Goal: Information Seeking & Learning: Learn about a topic

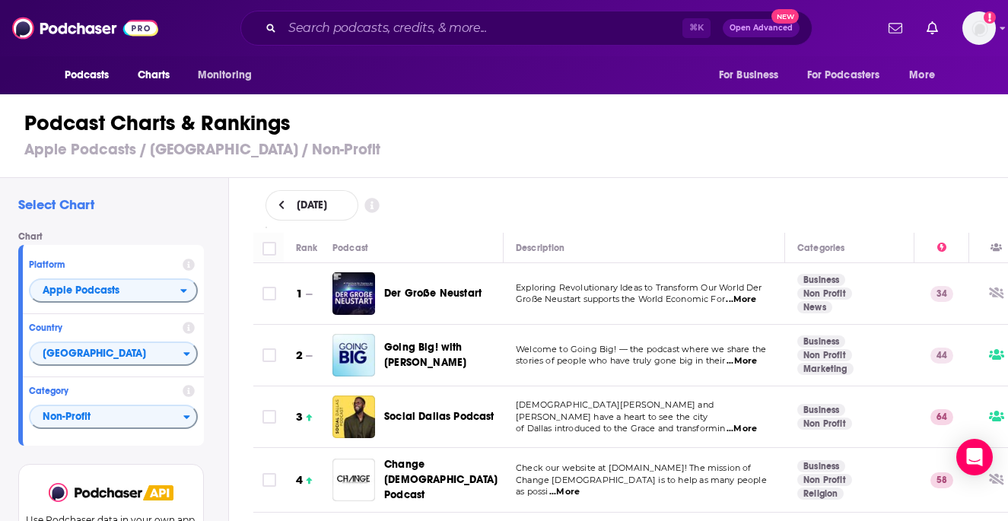
scroll to position [4415, 0]
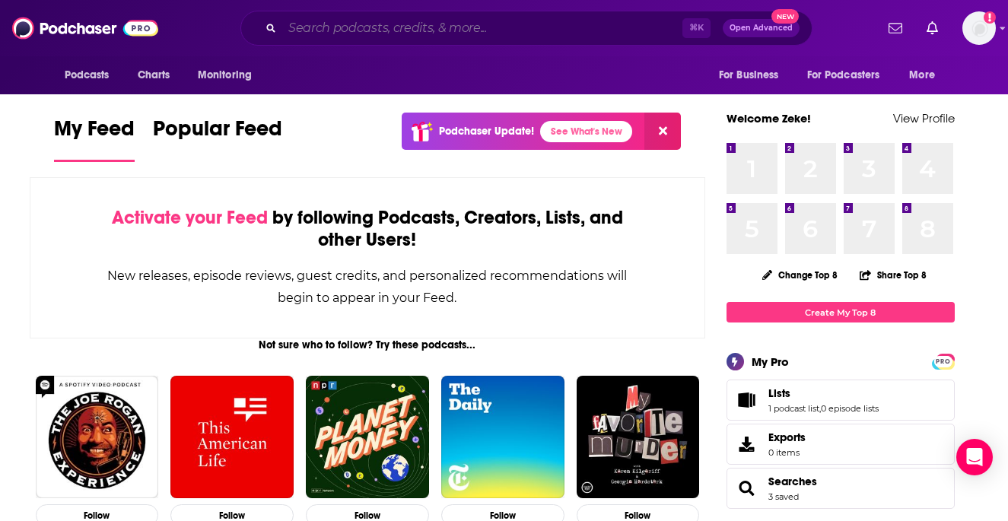
click at [429, 31] on input "Search podcasts, credits, & more..." at bounding box center [482, 28] width 400 height 24
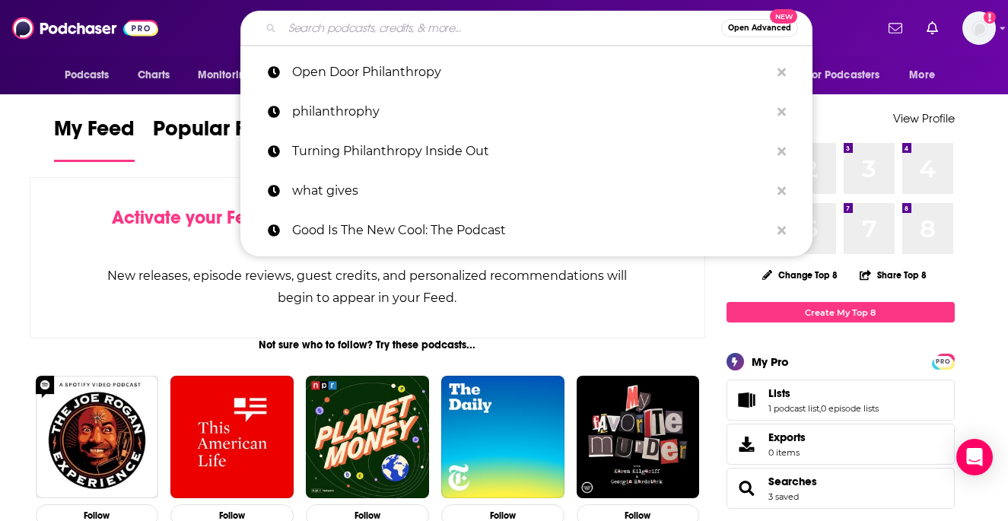
paste input "Open Door Philanthropy"
type input "Open Door Philanthropy"
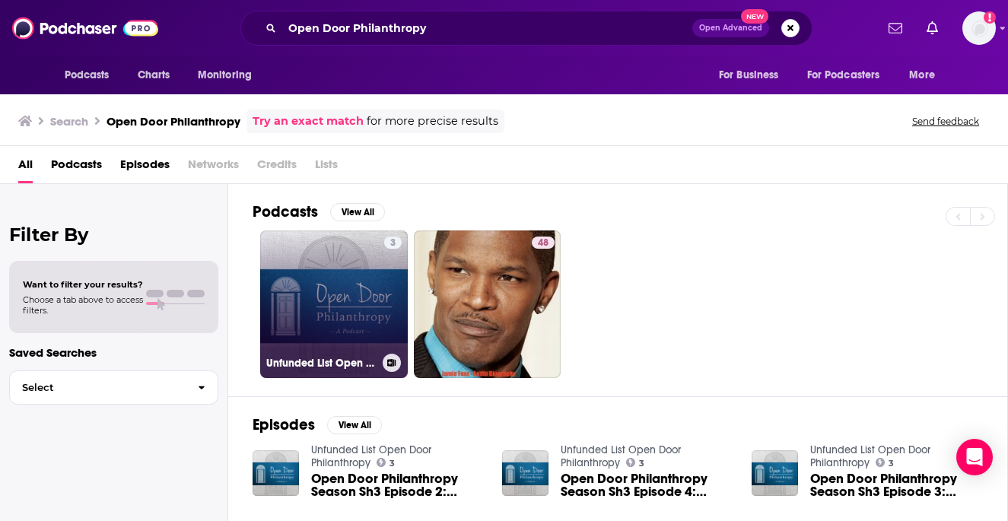
click at [295, 295] on link "3 Unfunded List Open Door Philanthropy" at bounding box center [334, 305] width 148 height 148
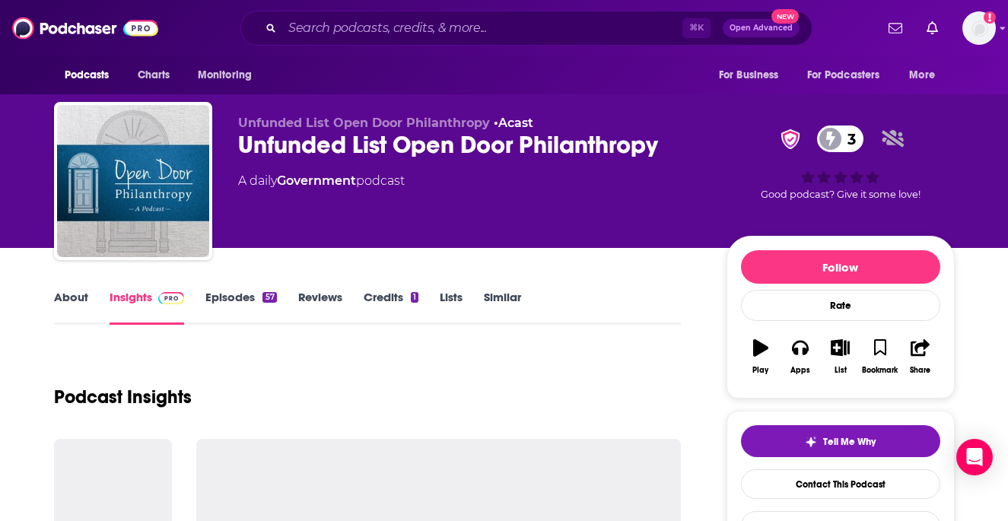
click at [253, 298] on link "Episodes 57" at bounding box center [240, 307] width 71 height 35
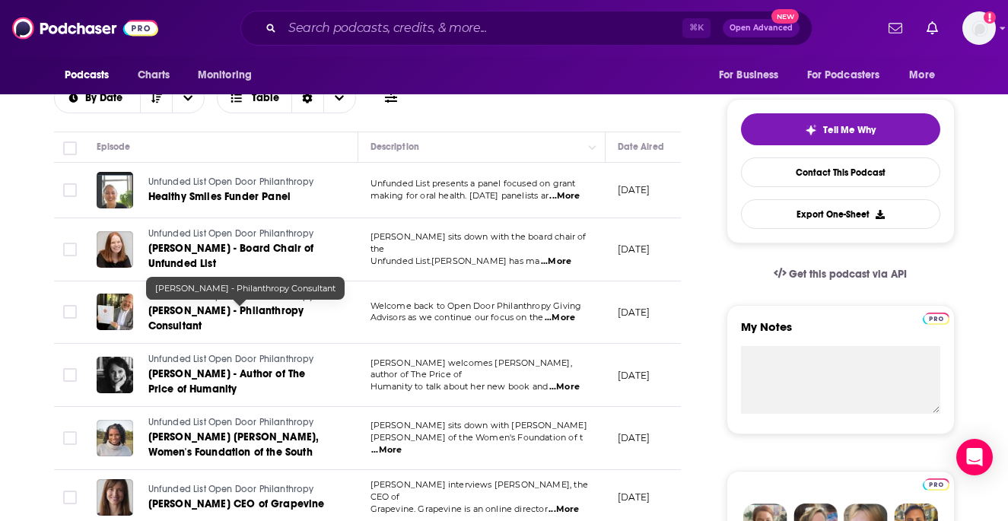
scroll to position [307, 0]
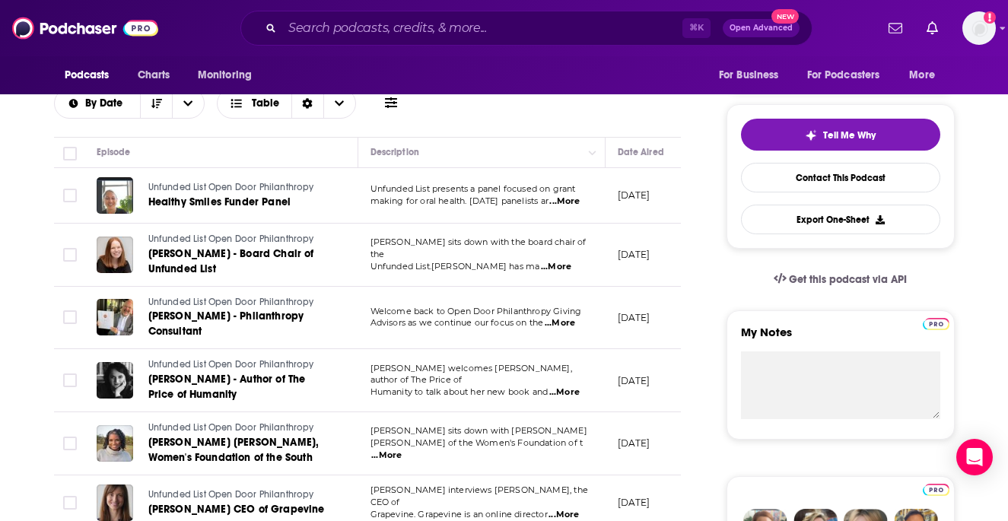
click at [310, 42] on div "⌘ K Open Advanced New" at bounding box center [526, 28] width 572 height 35
click at [316, 40] on div "⌘ K Open Advanced New" at bounding box center [526, 28] width 572 height 35
click at [316, 37] on input "Search podcasts, credits, & more..." at bounding box center [482, 28] width 400 height 24
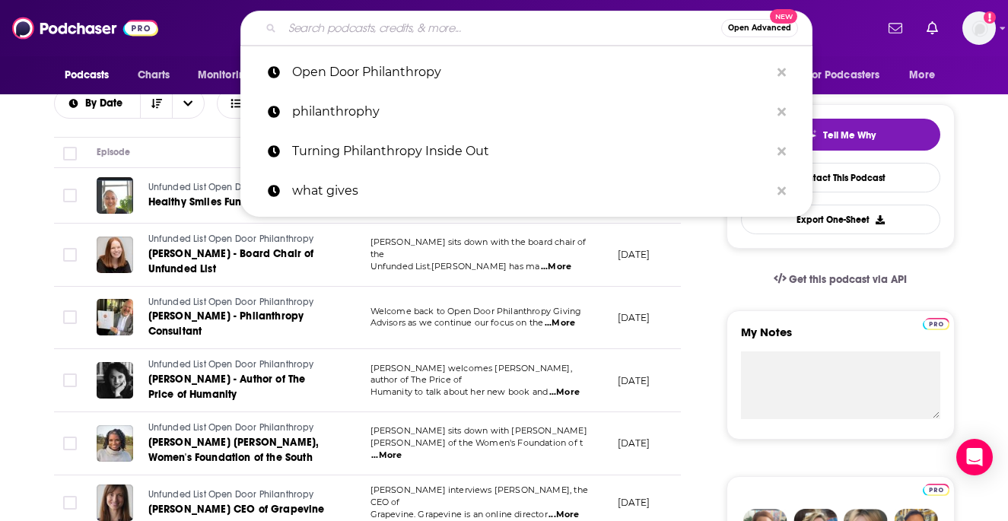
paste input "What Gives"
type input "What Gives"
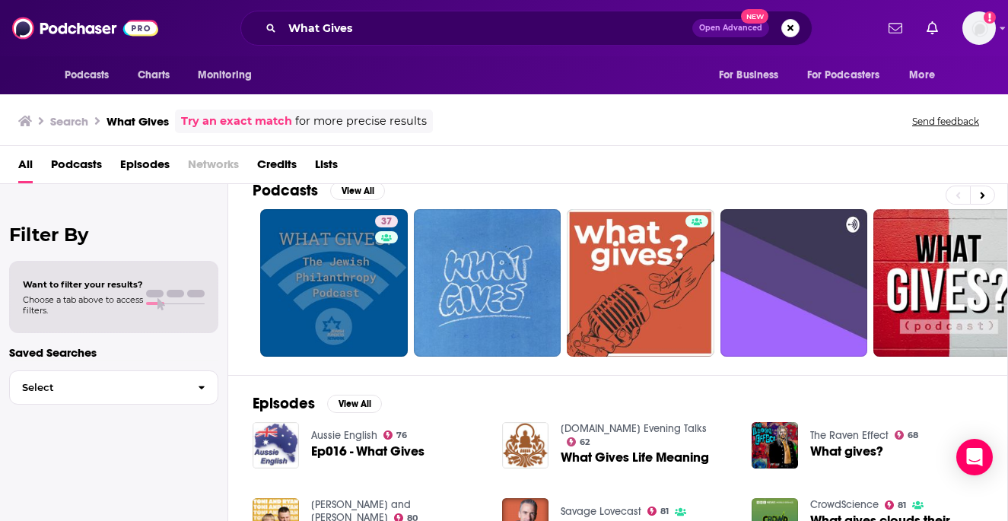
scroll to position [24, 0]
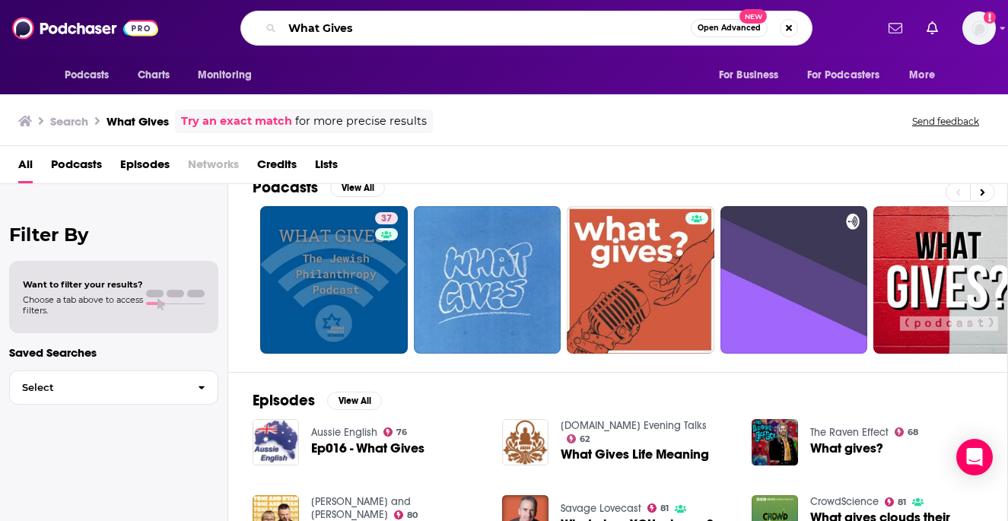
click at [363, 25] on input "What Gives" at bounding box center [486, 28] width 409 height 24
drag, startPoint x: 363, startPoint y: 25, endPoint x: 295, endPoint y: 25, distance: 68.5
click at [295, 25] on input "What Gives" at bounding box center [486, 28] width 409 height 24
paste input "The Charity CEO"
type input "The Charity CEO"
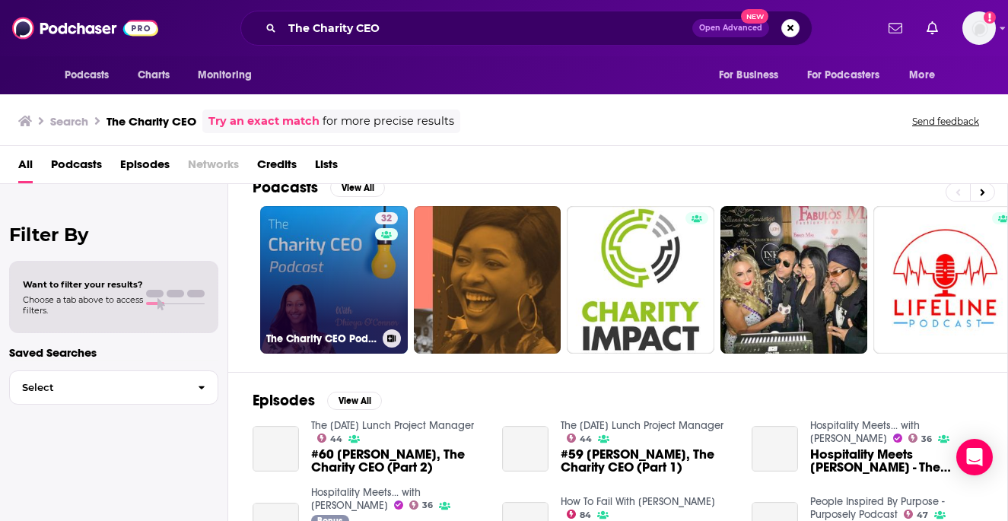
click at [346, 268] on link "32 The Charity CEO Podcast" at bounding box center [334, 280] width 148 height 148
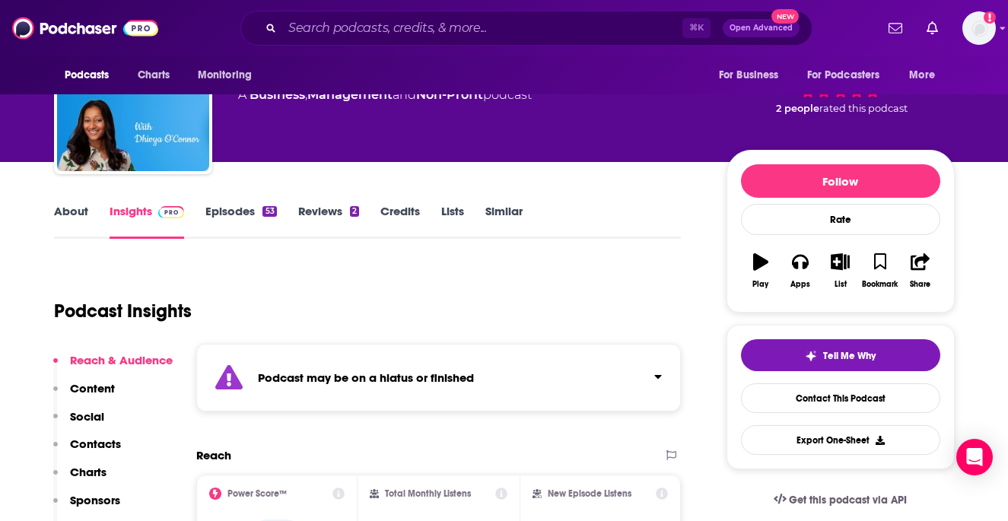
scroll to position [95, 0]
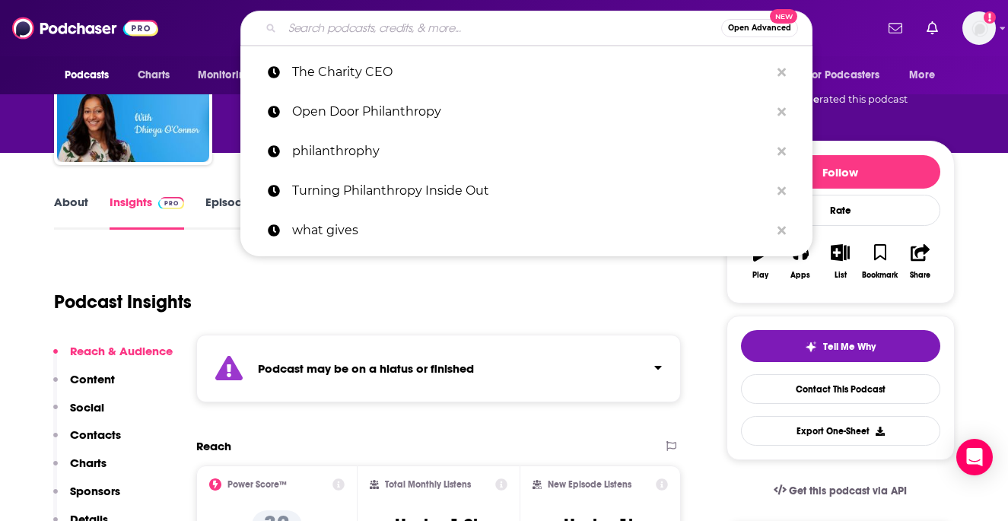
click at [520, 26] on input "Search podcasts, credits, & more..." at bounding box center [501, 28] width 439 height 24
paste input "The Catalytic Philanthropy"
type input "The Catalytic Philanthropy"
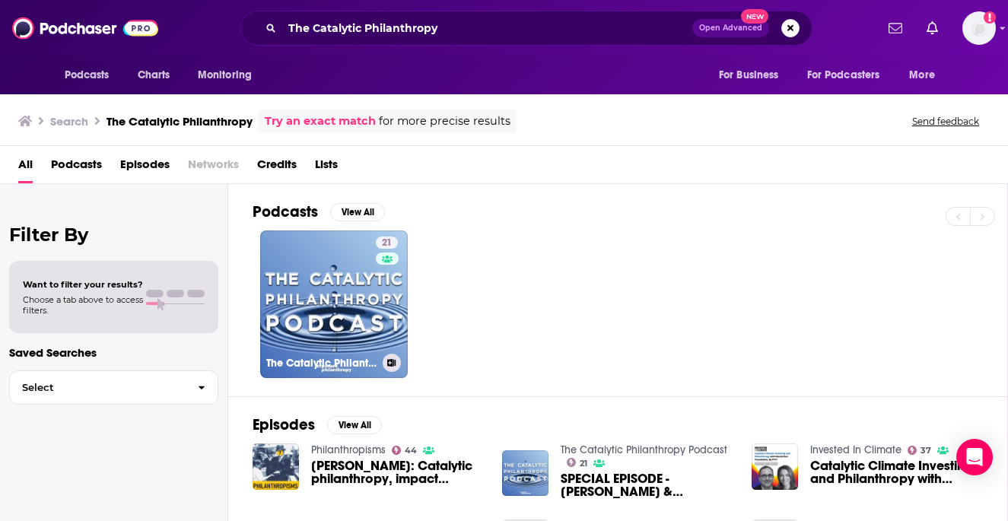
click at [354, 281] on link "21 The Catalytic Philanthropy Podcast" at bounding box center [334, 305] width 148 height 148
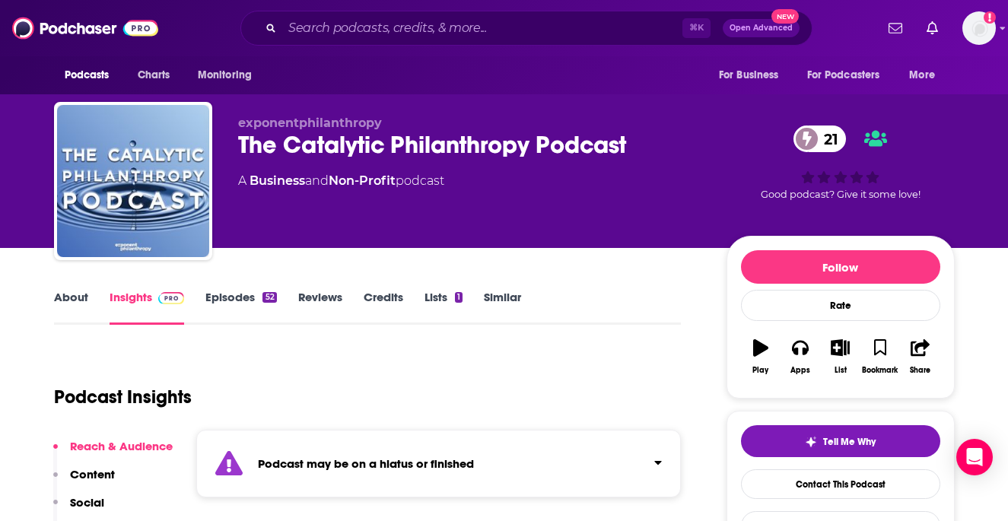
click at [80, 293] on link "About" at bounding box center [71, 307] width 34 height 35
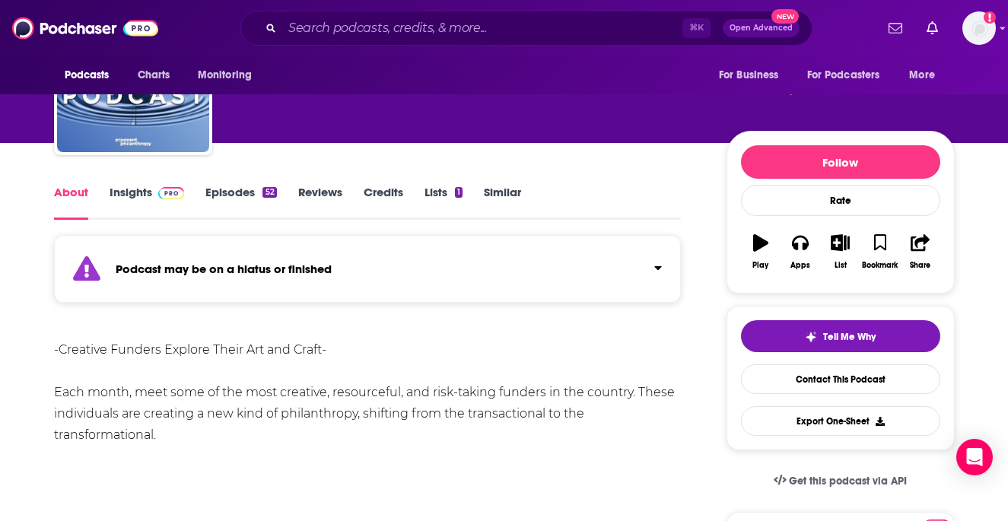
scroll to position [113, 0]
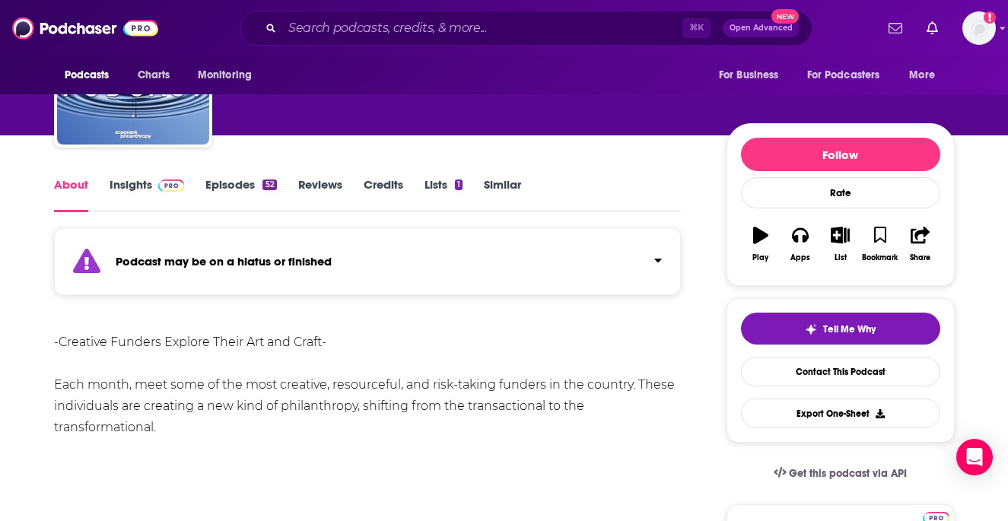
click at [224, 184] on link "Episodes 52" at bounding box center [240, 194] width 71 height 35
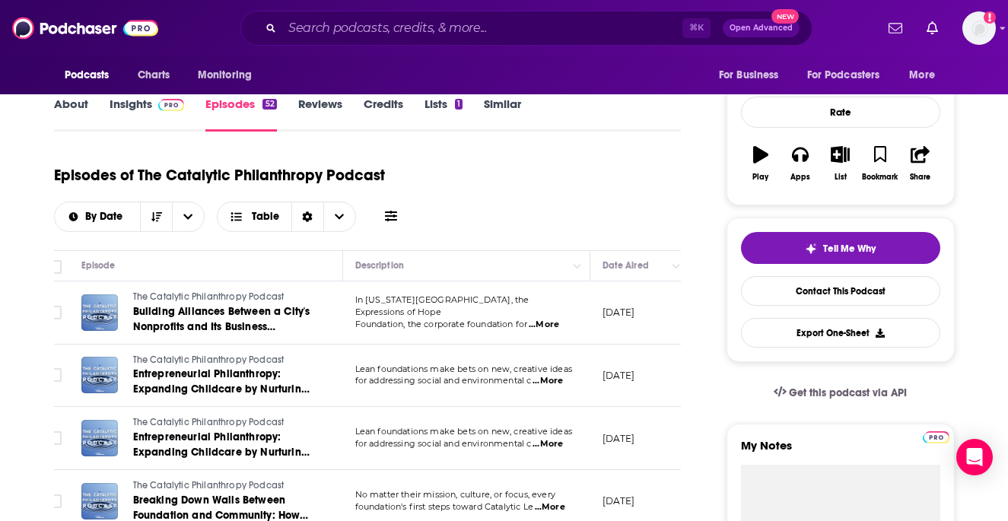
scroll to position [0, 18]
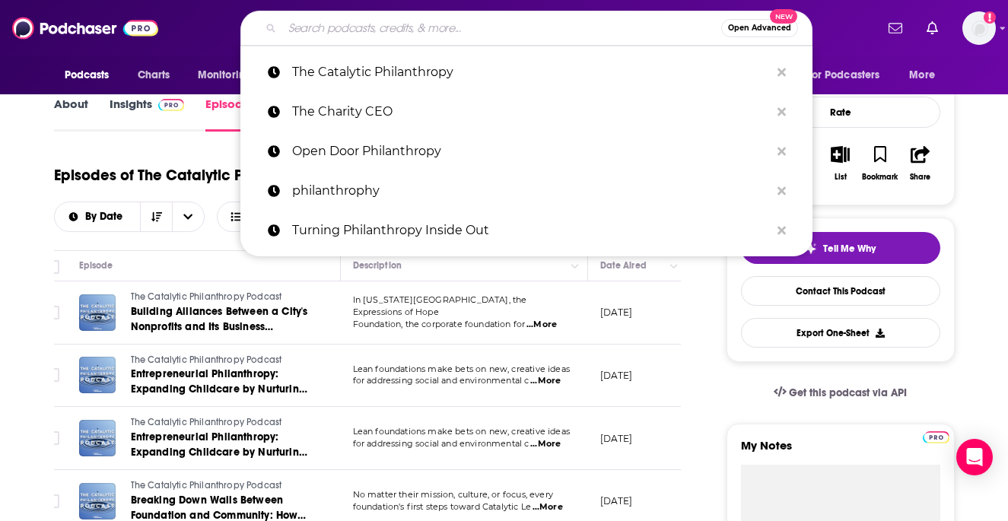
click at [311, 40] on input "Search podcasts, credits, & more..." at bounding box center [501, 28] width 439 height 24
paste input "Big Ideas"
type input "Big Ideas"
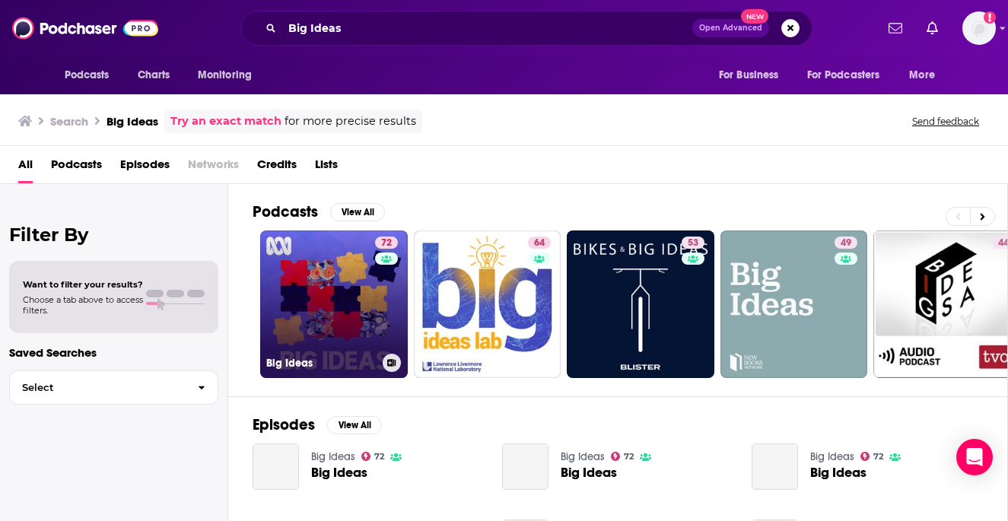
click at [353, 271] on link "72 Big Ideas" at bounding box center [334, 305] width 148 height 148
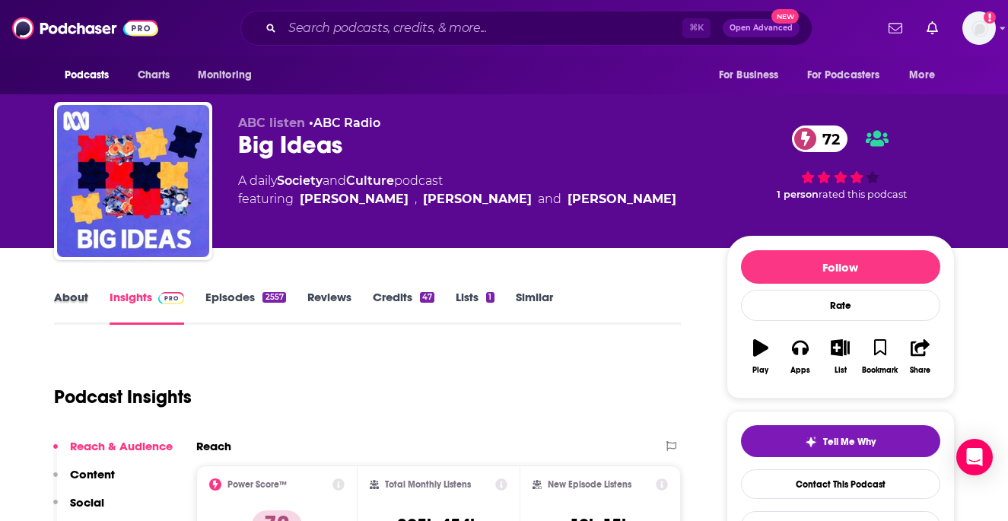
click at [94, 301] on div "About" at bounding box center [82, 307] width 56 height 35
click at [66, 297] on link "About" at bounding box center [71, 307] width 34 height 35
